Goal: Information Seeking & Learning: Learn about a topic

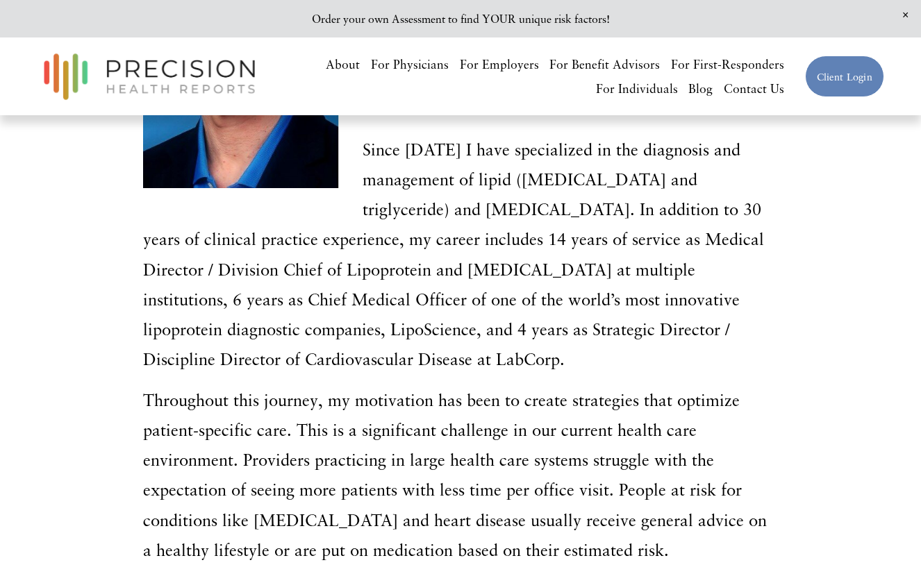
scroll to position [278, 0]
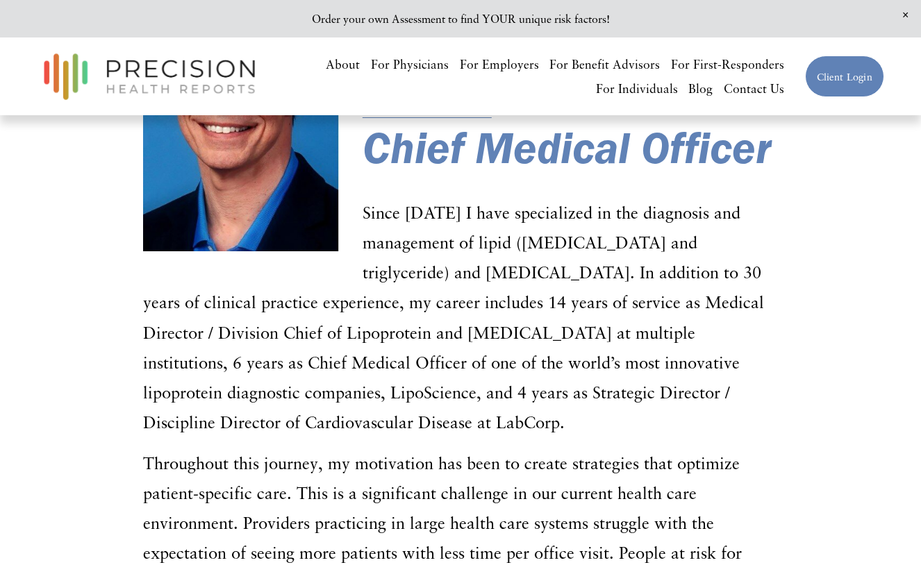
scroll to position [208, 0]
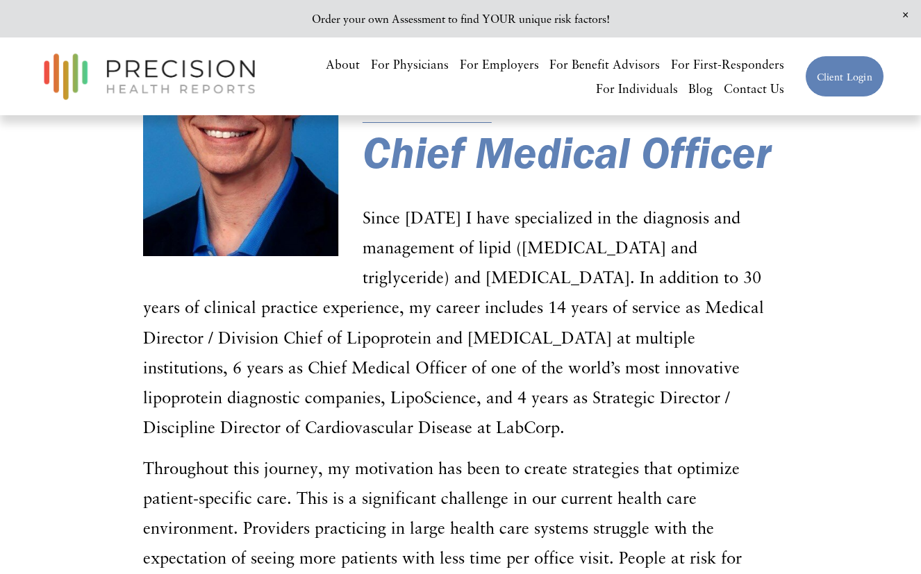
click at [344, 434] on p "Since [DATE] I have specialized in the diagnosis and management of lipid ([MEDI…" at bounding box center [460, 323] width 635 height 240
click at [586, 257] on p "Since [DATE] I have specialized in the diagnosis and management of lipid ([MEDI…" at bounding box center [460, 323] width 635 height 240
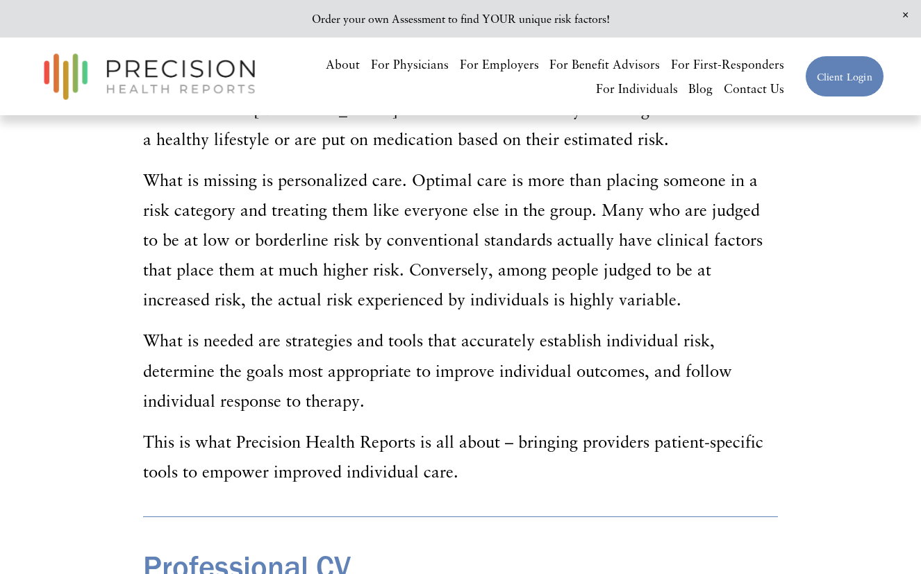
scroll to position [694, 0]
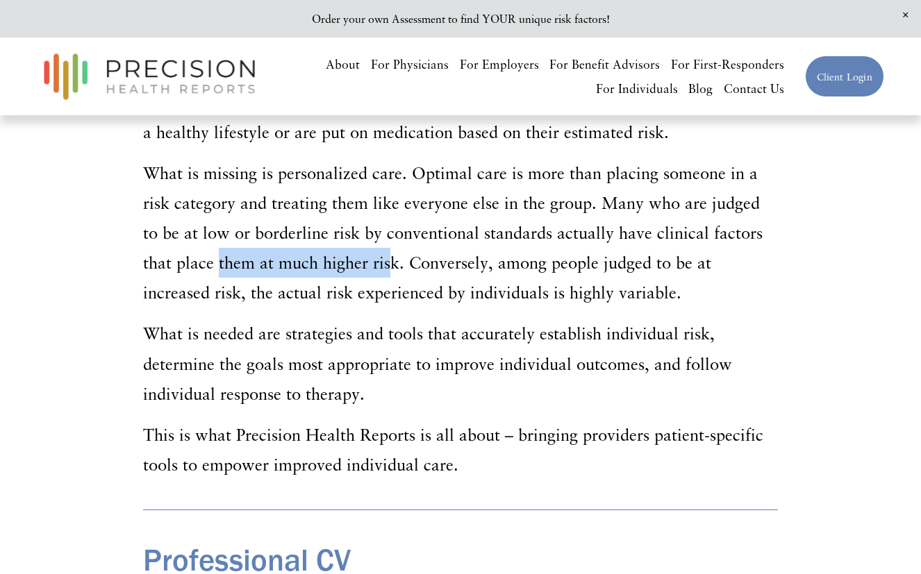
drag, startPoint x: 268, startPoint y: 266, endPoint x: 388, endPoint y: 262, distance: 120.2
click at [388, 262] on p "What is missing is personalized care. Optimal care is more than placing someone…" at bounding box center [460, 233] width 635 height 150
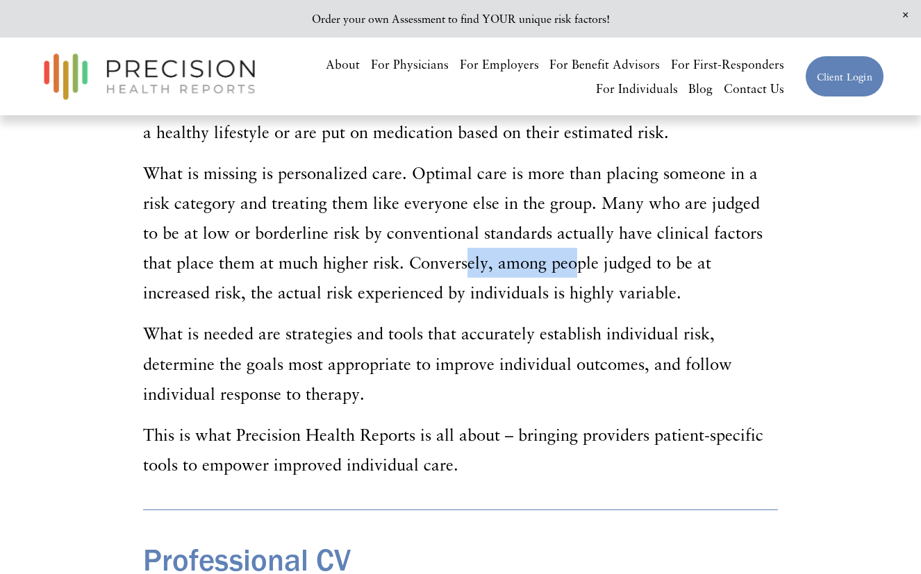
drag, startPoint x: 471, startPoint y: 264, endPoint x: 576, endPoint y: 262, distance: 104.1
click at [576, 262] on p "What is missing is personalized care. Optimal care is more than placing someone…" at bounding box center [460, 233] width 635 height 150
drag, startPoint x: 571, startPoint y: 262, endPoint x: 529, endPoint y: 258, distance: 42.5
drag, startPoint x: 529, startPoint y: 258, endPoint x: 512, endPoint y: 262, distance: 17.2
click at [460, 265] on p "What is missing is personalized care. Optimal care is more than placing someone…" at bounding box center [460, 233] width 635 height 150
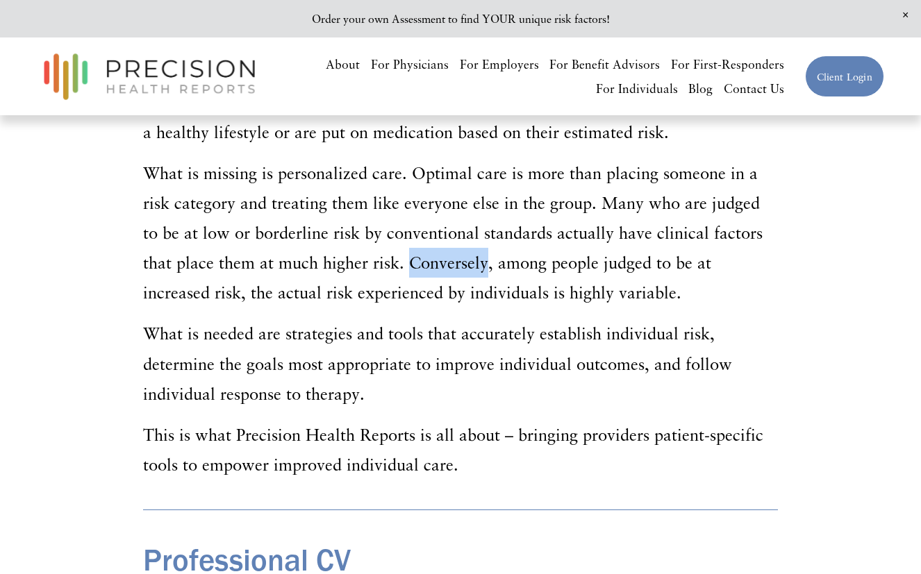
click at [460, 265] on p "What is missing is personalized care. Optimal care is more than placing someone…" at bounding box center [460, 233] width 635 height 150
click at [751, 279] on p "What is missing is personalized care. Optimal care is more than placing someone…" at bounding box center [460, 233] width 635 height 150
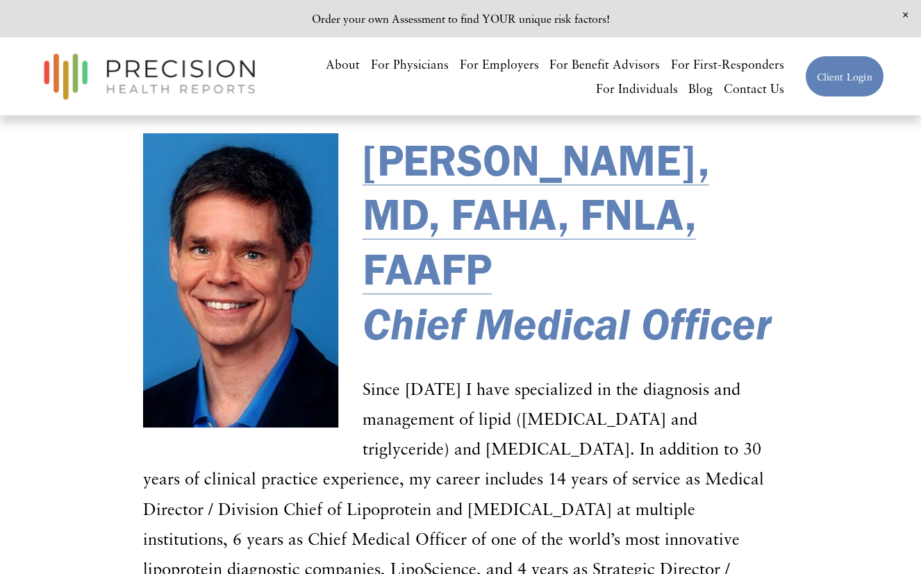
scroll to position [0, 0]
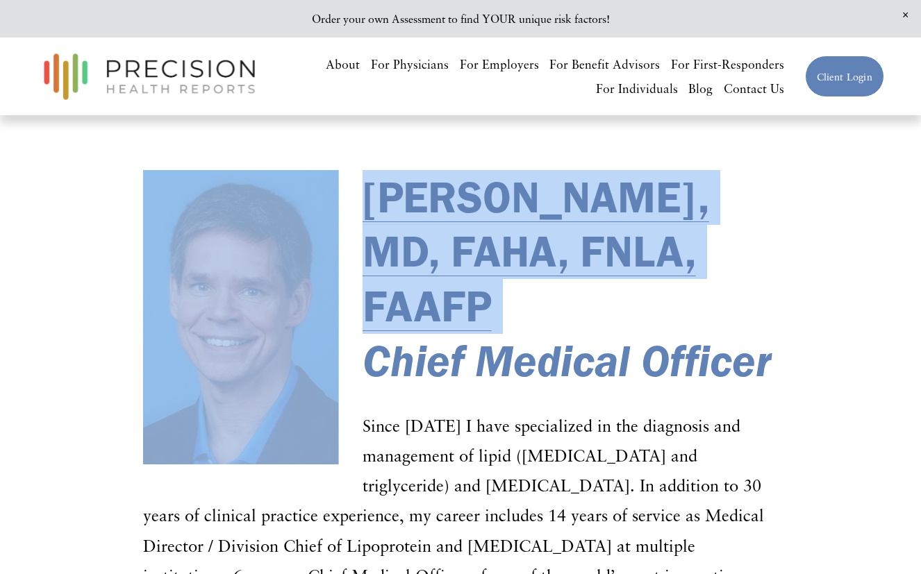
drag, startPoint x: 210, startPoint y: 323, endPoint x: 116, endPoint y: 351, distance: 98.0
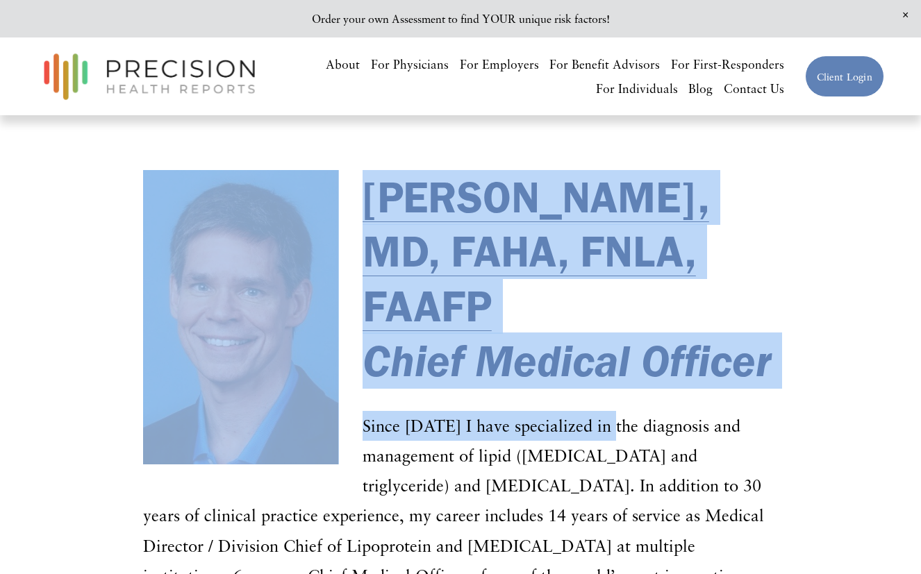
drag, startPoint x: 237, startPoint y: 321, endPoint x: 615, endPoint y: 393, distance: 384.5
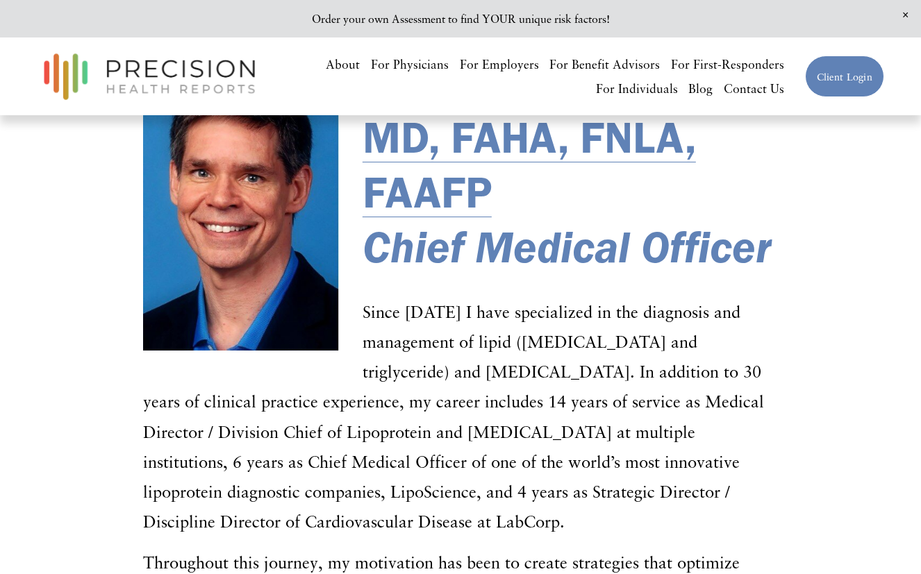
scroll to position [69, 0]
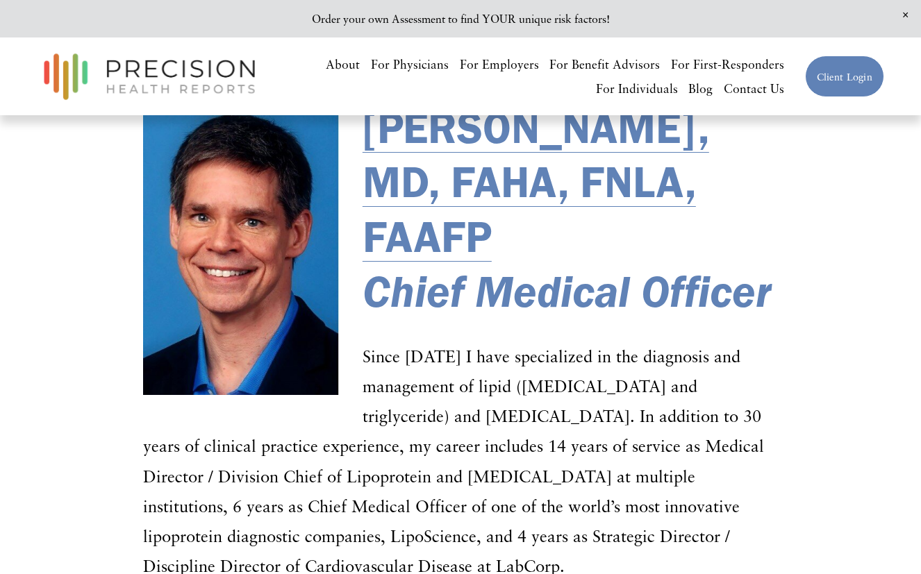
drag, startPoint x: 639, startPoint y: 244, endPoint x: 567, endPoint y: 177, distance: 98.3
click at [564, 177] on h1 "[PERSON_NAME], MD, FAHA, FNLA, FAAFP Chief Medical Officer" at bounding box center [460, 210] width 635 height 219
click at [771, 312] on em "Chief Medical Officer" at bounding box center [566, 290] width 408 height 55
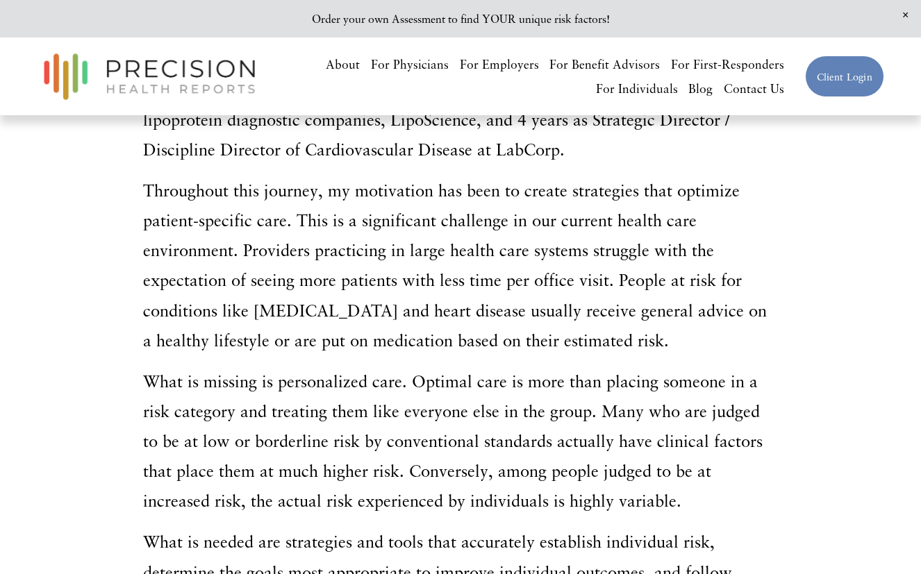
click at [644, 212] on p "Throughout this journey, my motivation has been to create strategies that optim…" at bounding box center [460, 266] width 635 height 180
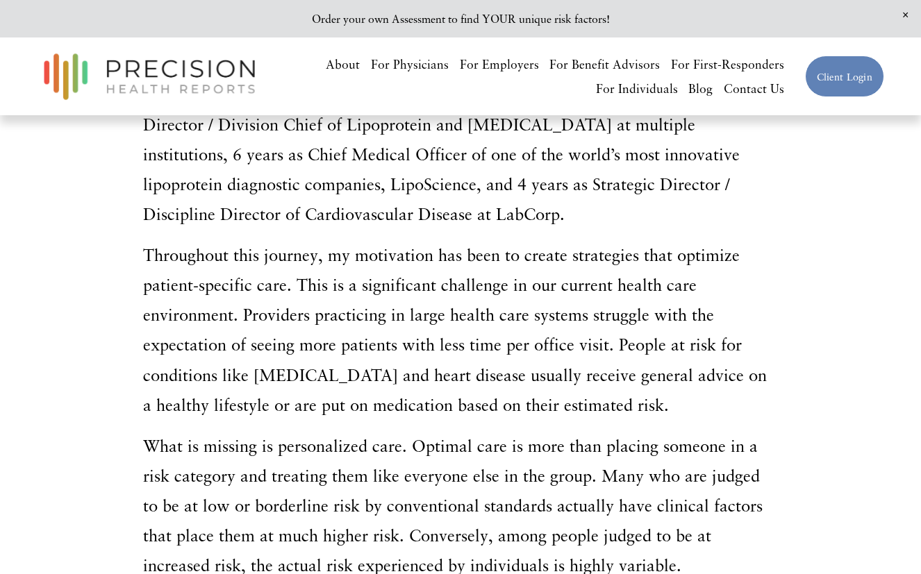
scroll to position [417, 0]
